Goal: Download file/media

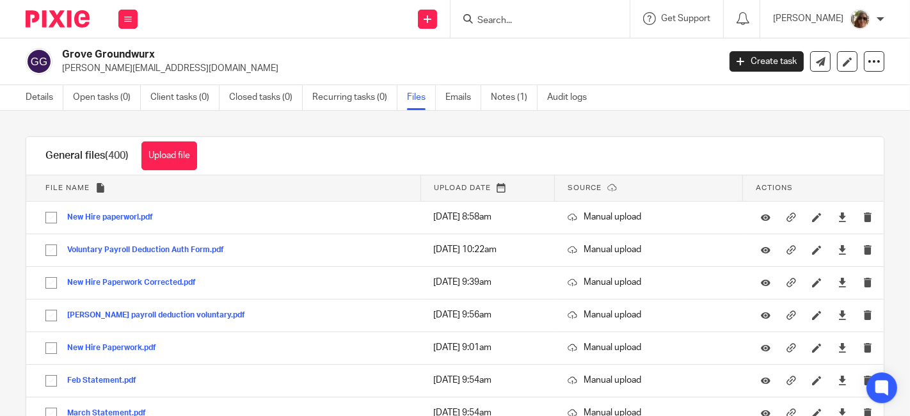
click at [656, 127] on div "Upload file Drag & Drop your files, or click here Files uploading... General fi…" at bounding box center [455, 263] width 910 height 305
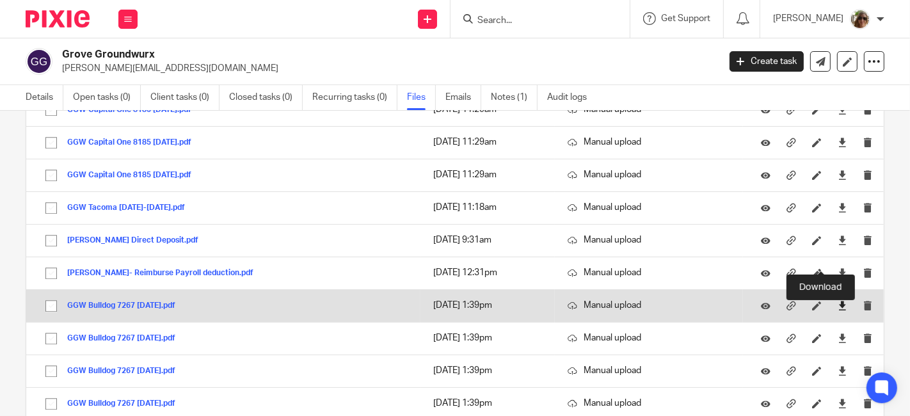
click at [837, 301] on icon at bounding box center [842, 306] width 10 height 10
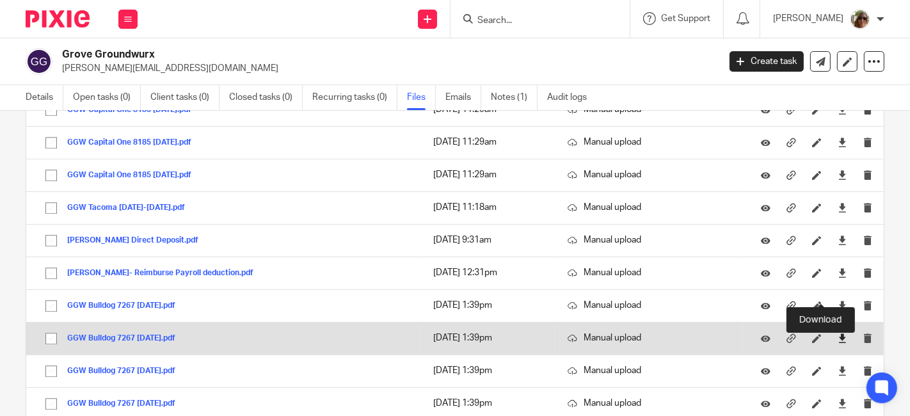
click at [837, 333] on icon at bounding box center [842, 338] width 10 height 10
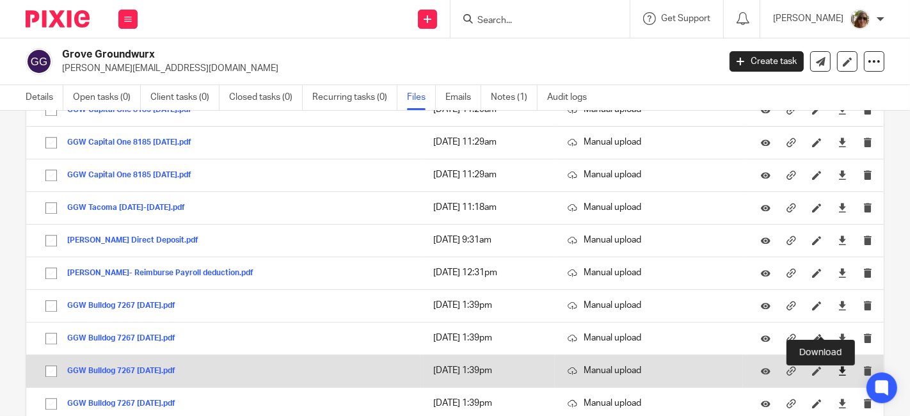
click at [837, 366] on icon at bounding box center [842, 371] width 10 height 10
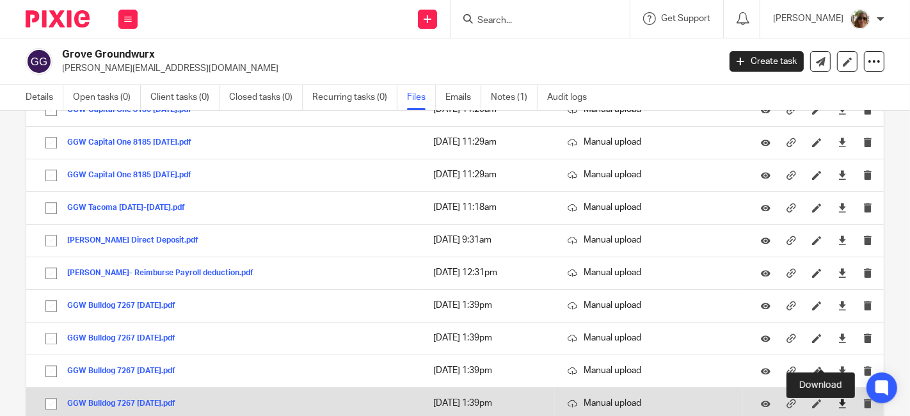
click at [837, 398] on icon at bounding box center [842, 403] width 10 height 10
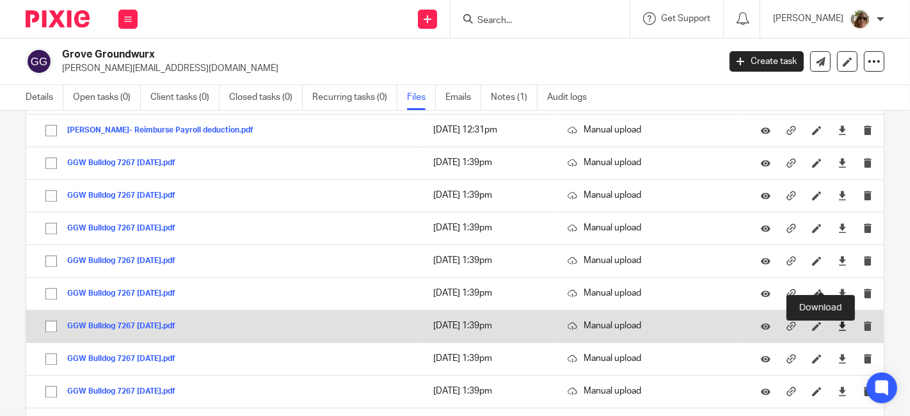
click at [837, 321] on icon at bounding box center [842, 326] width 10 height 10
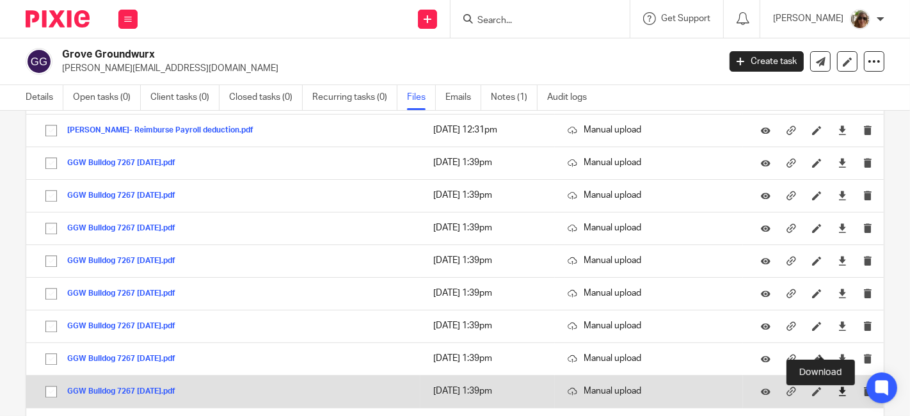
click at [837, 386] on icon at bounding box center [842, 391] width 10 height 10
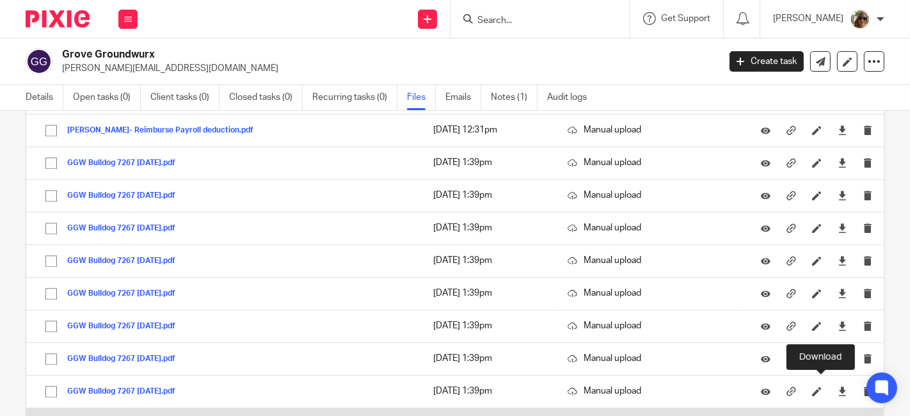
click at [837, 415] on icon at bounding box center [842, 424] width 10 height 10
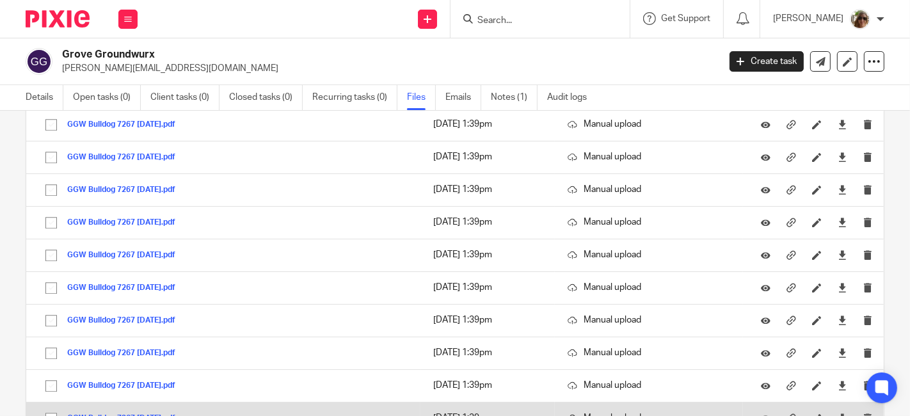
scroll to position [7340, 0]
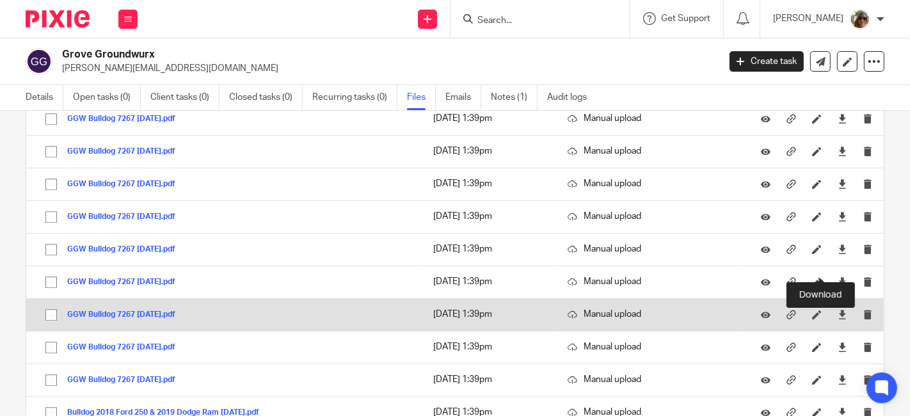
click at [837, 310] on icon at bounding box center [842, 315] width 10 height 10
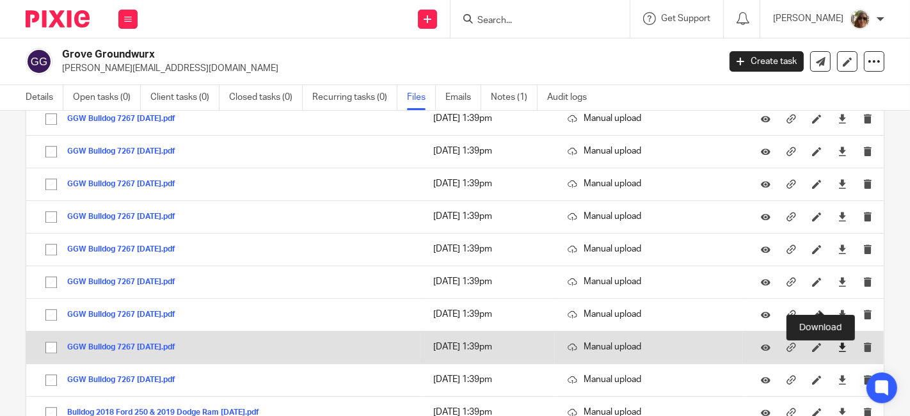
click at [837, 342] on icon at bounding box center [842, 347] width 10 height 10
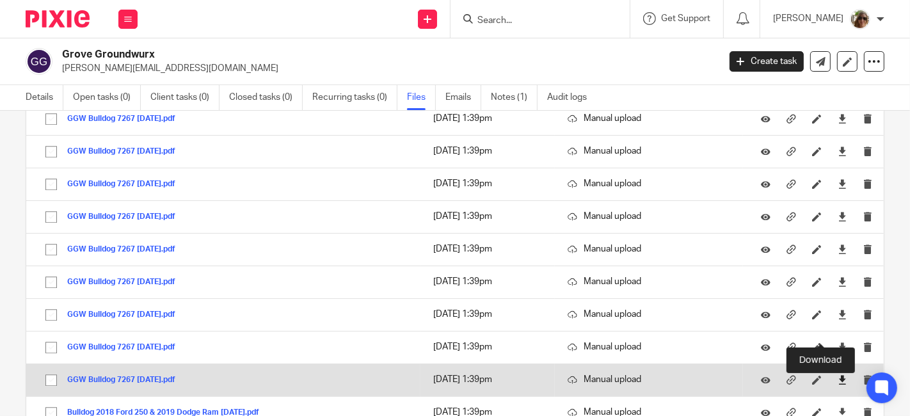
click at [837, 375] on icon at bounding box center [842, 380] width 10 height 10
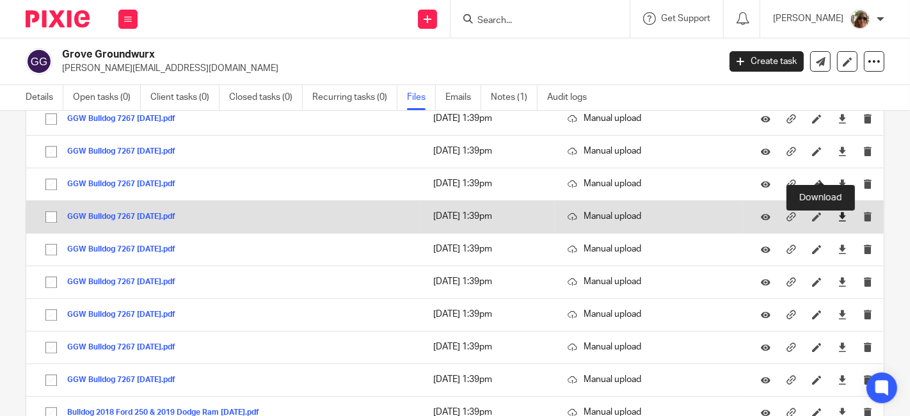
click at [837, 212] on icon at bounding box center [842, 217] width 10 height 10
